Goal: Find specific page/section: Find specific page/section

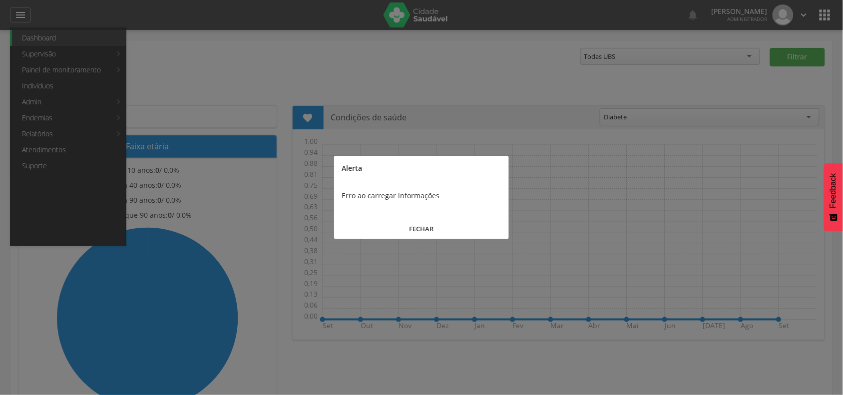
click at [418, 226] on button "FECHAR" at bounding box center [421, 228] width 175 height 21
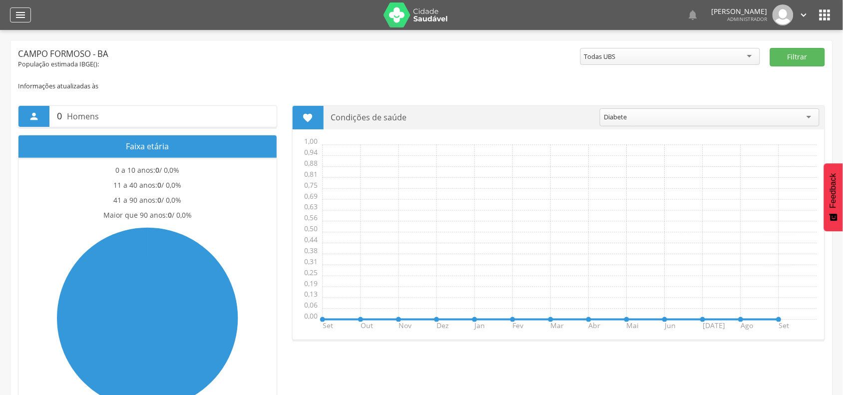
click at [21, 10] on icon "" at bounding box center [20, 15] width 12 height 12
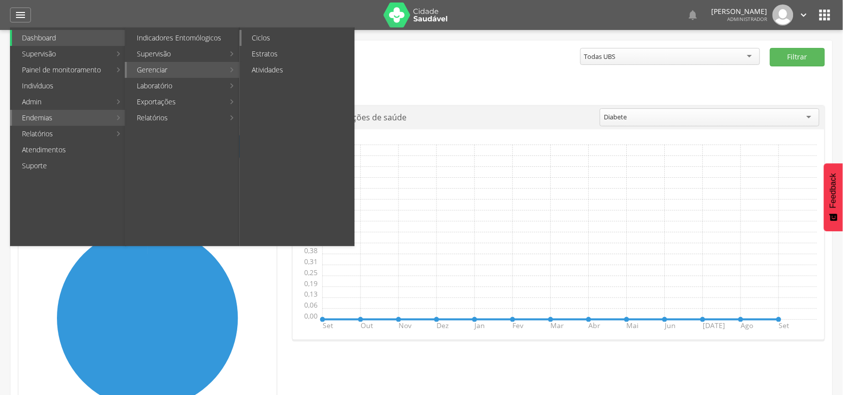
click at [278, 32] on link "Ciclos" at bounding box center [298, 38] width 112 height 16
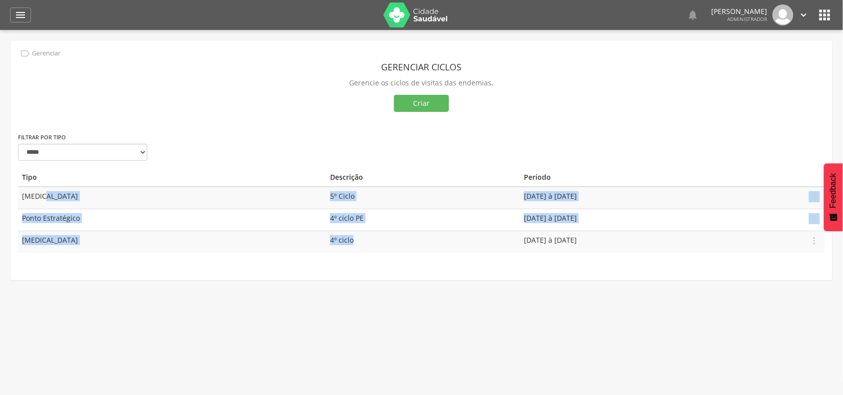
drag, startPoint x: 314, startPoint y: 238, endPoint x: 260, endPoint y: 191, distance: 71.5
click at [260, 190] on tbody "[MEDICAL_DATA] 5º Ciclo [DATE] à [DATE]  Editar Apagar Ponto Estratégico 4º ci…" at bounding box center [421, 220] width 807 height 66
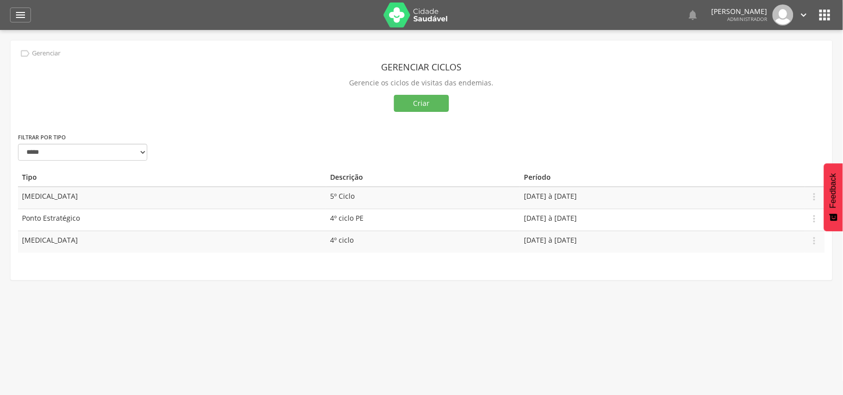
click at [293, 154] on div "**********" at bounding box center [421, 150] width 822 height 36
drag, startPoint x: 539, startPoint y: 238, endPoint x: 429, endPoint y: 238, distance: 109.9
click at [429, 238] on tr "[MEDICAL_DATA] 4º ciclo [DATE] à [DATE]  Editar Apagar" at bounding box center [421, 242] width 807 height 22
drag, startPoint x: 288, startPoint y: 240, endPoint x: 328, endPoint y: 240, distance: 39.9
click at [328, 240] on tr "[MEDICAL_DATA] 4º ciclo [DATE] à [DATE]  Editar Apagar" at bounding box center [421, 242] width 807 height 22
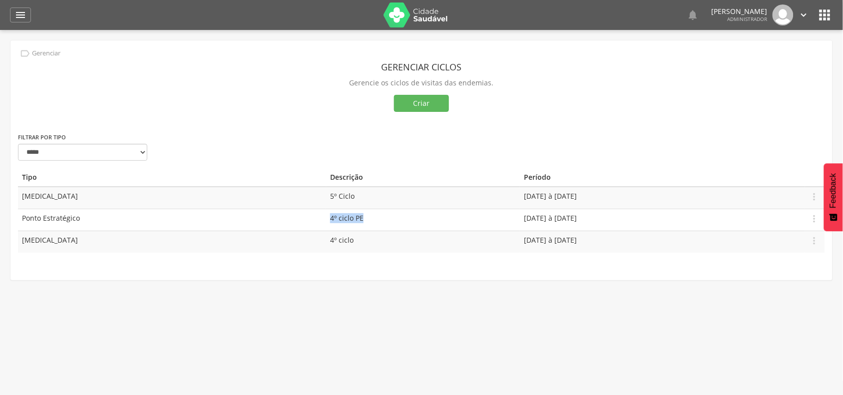
drag, startPoint x: 279, startPoint y: 218, endPoint x: 323, endPoint y: 218, distance: 43.9
click at [323, 218] on tr "Ponto Estratégico 4º ciclo PE [DATE] à [DATE]  Editar Apagar" at bounding box center [421, 220] width 807 height 22
drag, startPoint x: 279, startPoint y: 195, endPoint x: 333, endPoint y: 197, distance: 54.0
click at [333, 197] on tr "[MEDICAL_DATA] 5º Ciclo [DATE] à [DATE]  Editar Apagar" at bounding box center [421, 198] width 807 height 22
drag, startPoint x: 285, startPoint y: 239, endPoint x: 227, endPoint y: 240, distance: 57.9
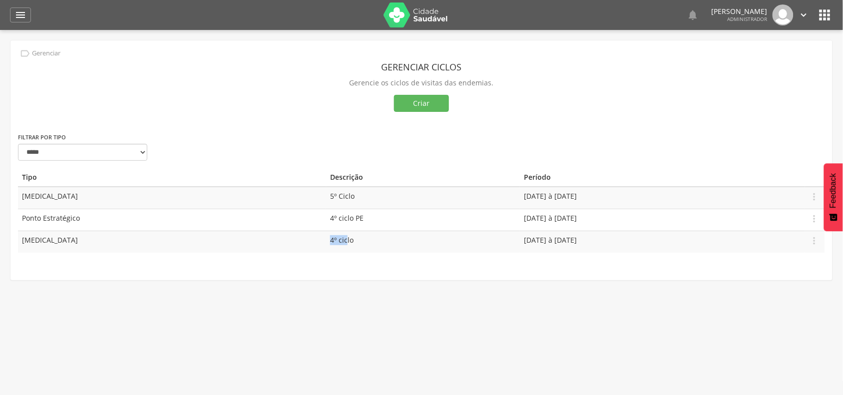
click at [330, 240] on span "4º ciclo" at bounding box center [341, 239] width 23 height 9
drag, startPoint x: 34, startPoint y: 238, endPoint x: 222, endPoint y: 228, distance: 188.5
click at [38, 236] on td "[MEDICAL_DATA]" at bounding box center [172, 242] width 308 height 22
click at [326, 219] on td "4º ciclo PE" at bounding box center [423, 220] width 194 height 22
drag, startPoint x: 35, startPoint y: 215, endPoint x: 72, endPoint y: 216, distance: 37.5
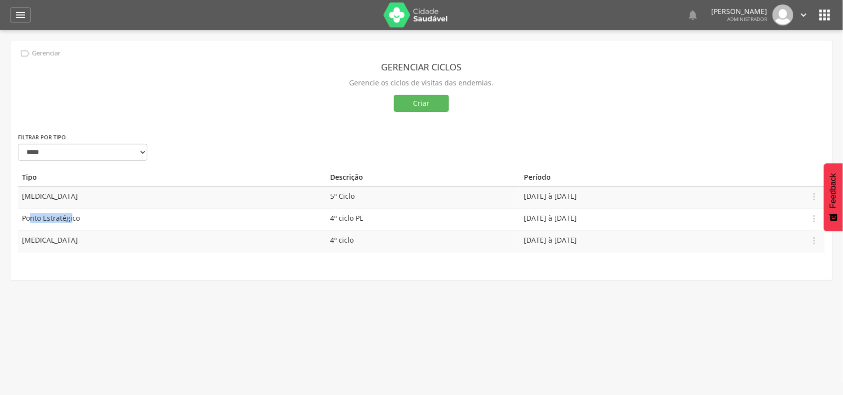
click at [72, 216] on td "Ponto Estratégico" at bounding box center [172, 220] width 308 height 22
